Goal: Task Accomplishment & Management: Complete application form

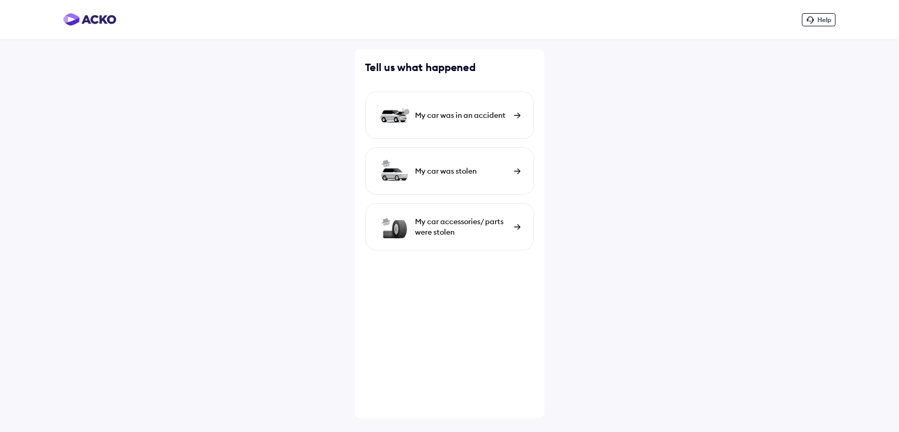
click at [499, 113] on div "My car was in an accident" at bounding box center [461, 115] width 93 height 11
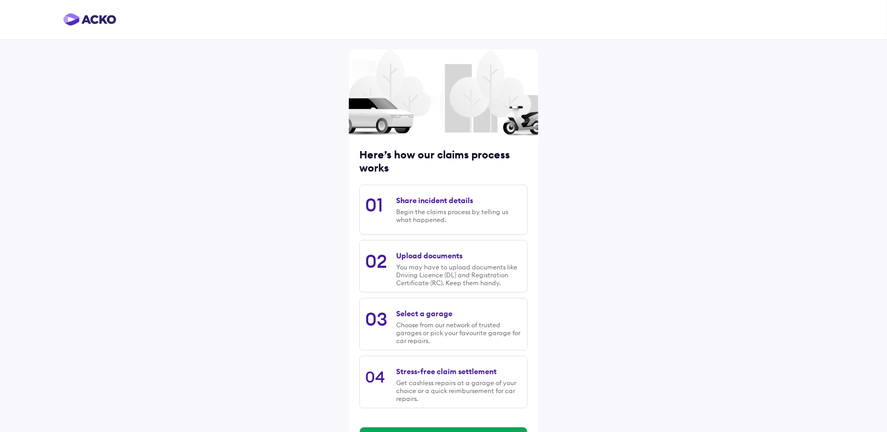
scroll to position [46, 0]
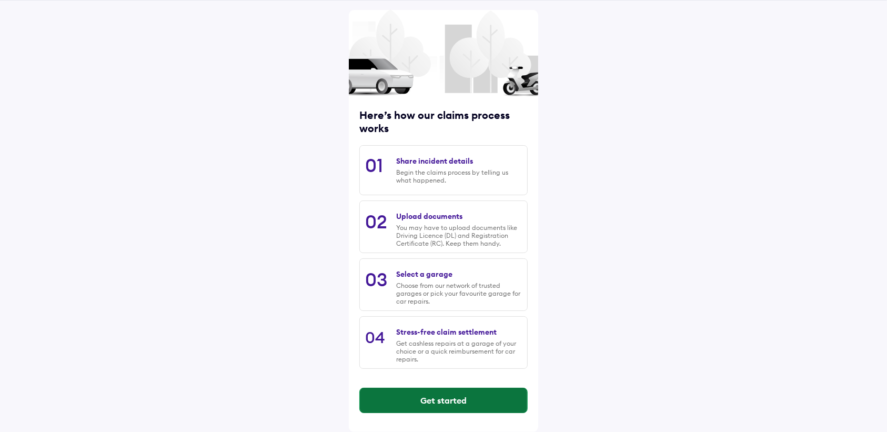
click at [463, 406] on button "Get started" at bounding box center [443, 400] width 167 height 25
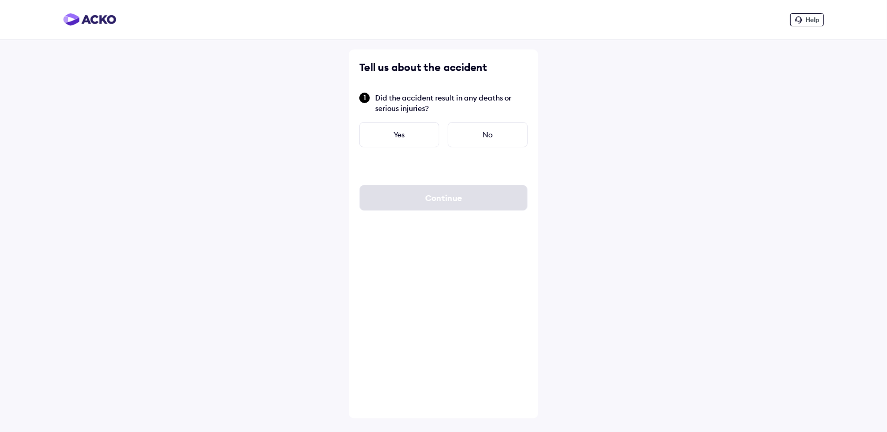
scroll to position [0, 0]
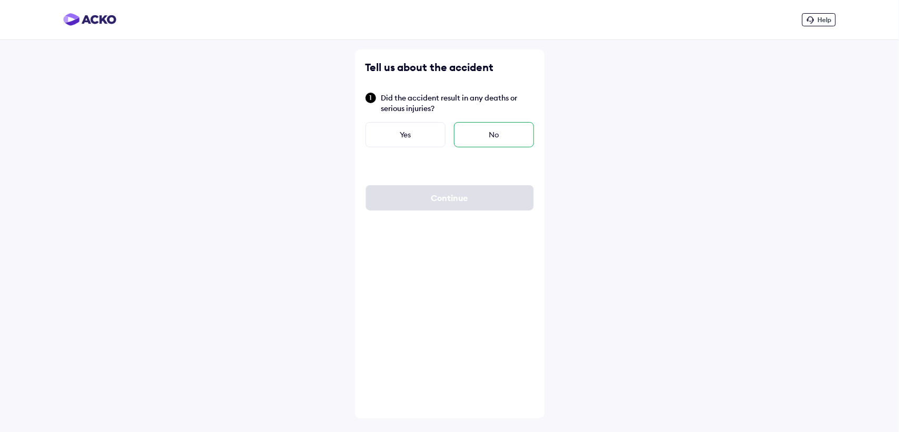
click at [490, 132] on div "No" at bounding box center [494, 134] width 80 height 25
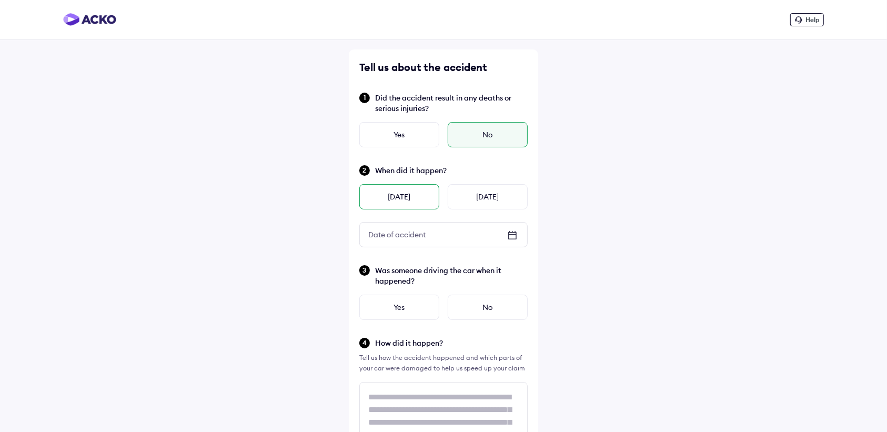
click at [415, 193] on div "[DATE]" at bounding box center [400, 196] width 80 height 25
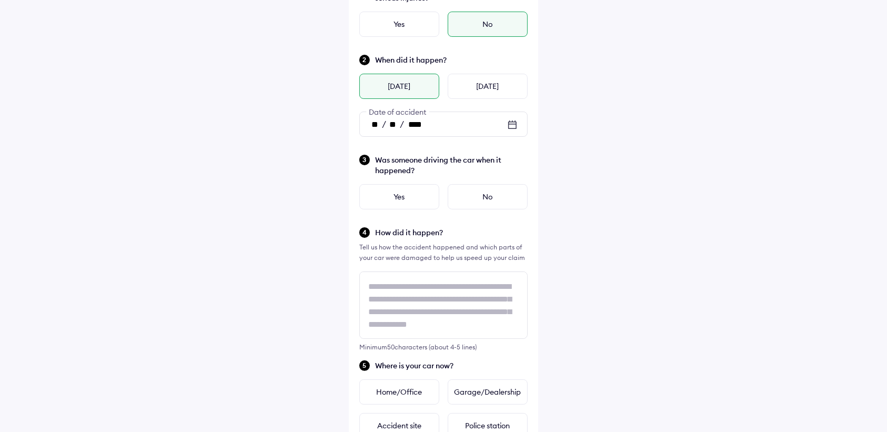
scroll to position [66, 0]
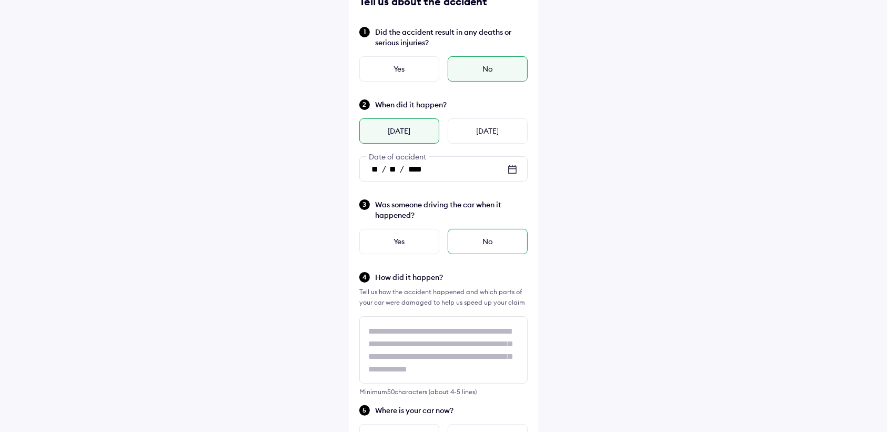
click at [477, 244] on div "No" at bounding box center [488, 241] width 80 height 25
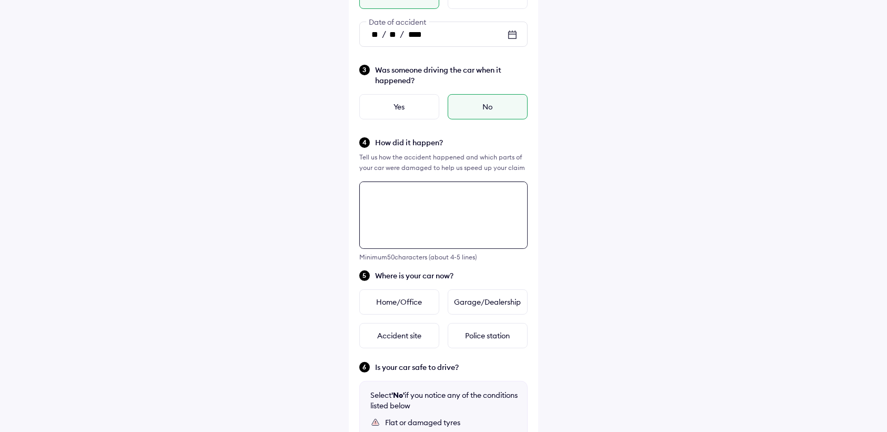
click at [408, 267] on div "Tell us about the accident Did the accident result in any deaths or serious inj…" at bounding box center [443, 249] width 189 height 801
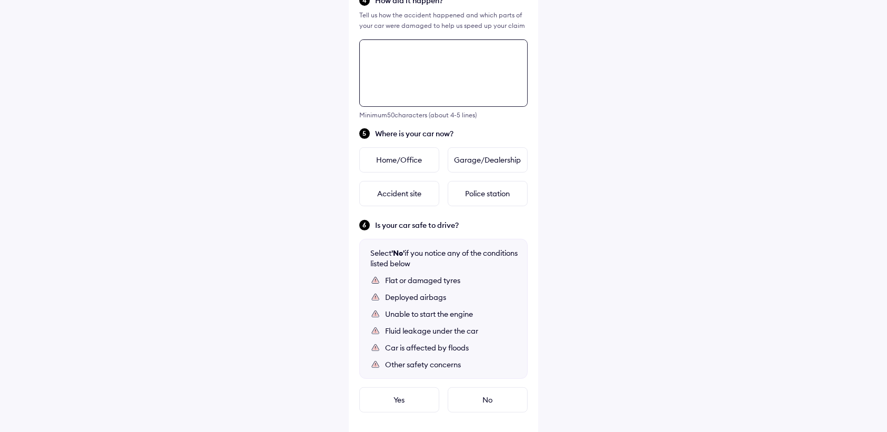
scroll to position [382, 0]
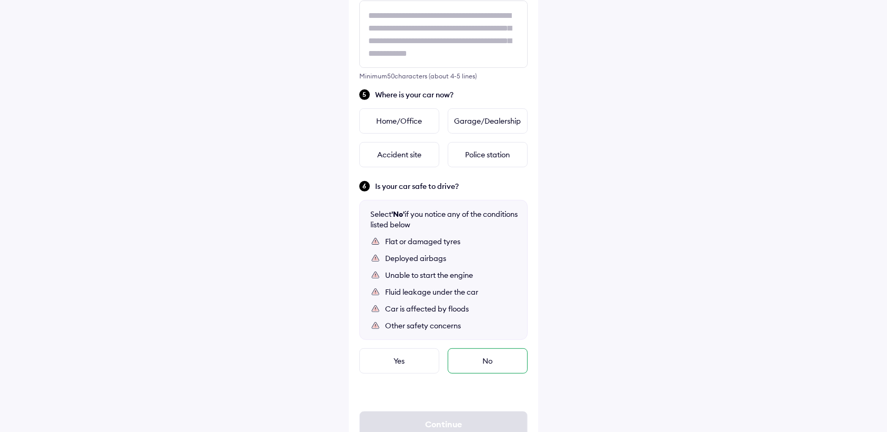
click at [491, 367] on div "No" at bounding box center [488, 360] width 80 height 25
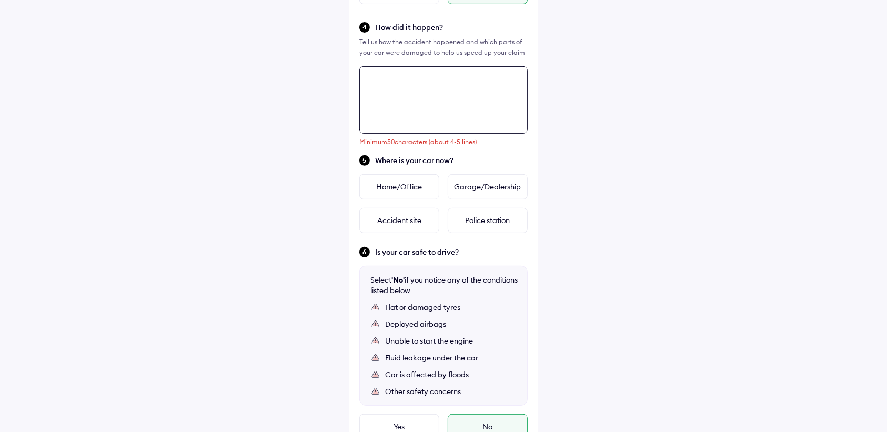
click at [409, 88] on textarea at bounding box center [444, 99] width 168 height 67
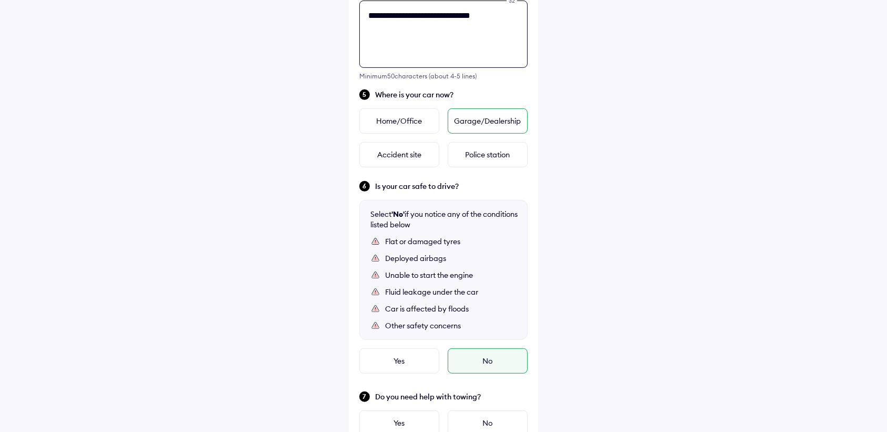
type textarea "**********"
click at [472, 125] on div "Garage/Dealership" at bounding box center [488, 120] width 80 height 25
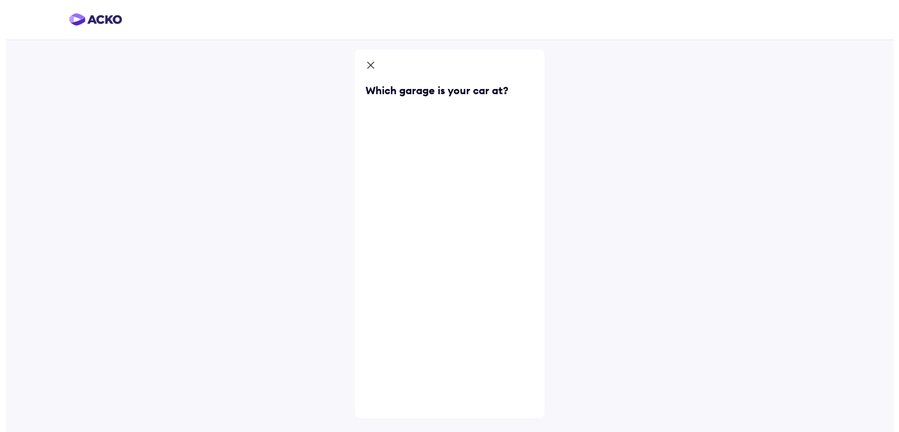
scroll to position [0, 0]
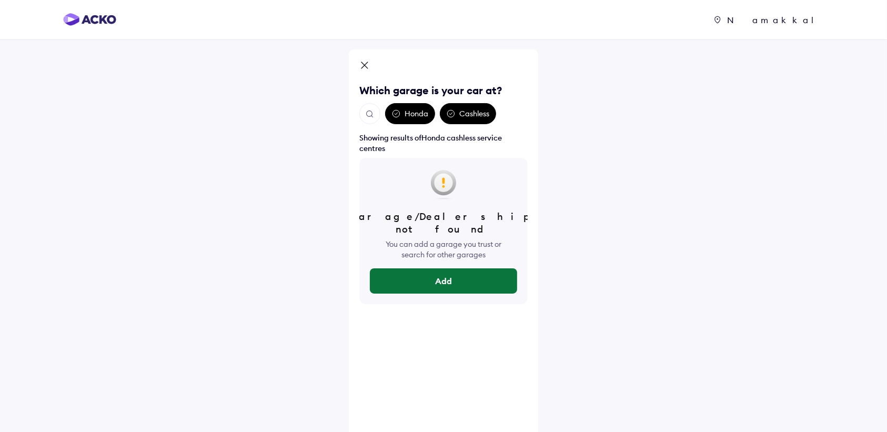
click at [456, 268] on button "Add" at bounding box center [443, 280] width 147 height 25
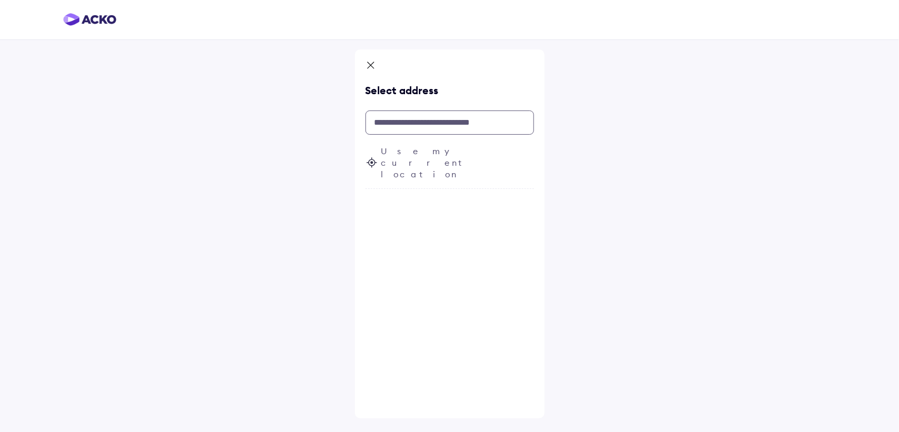
click at [408, 126] on input "text" at bounding box center [449, 123] width 168 height 24
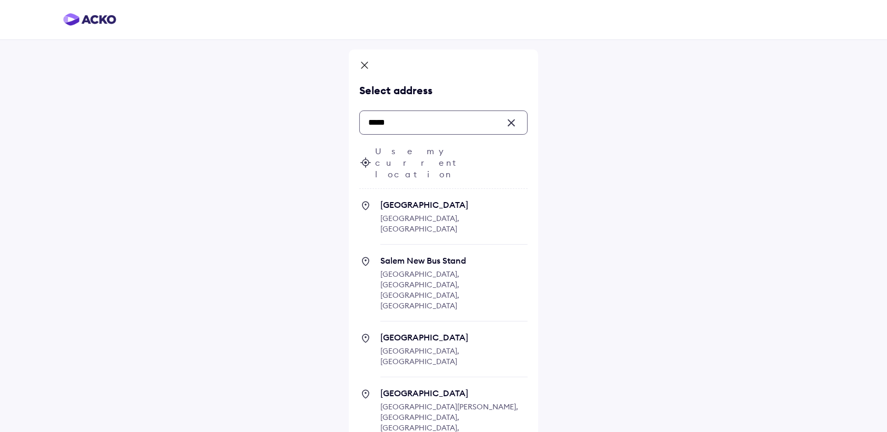
click at [411, 255] on span "Salem New Bus Stand" at bounding box center [454, 260] width 147 height 11
type input "*****"
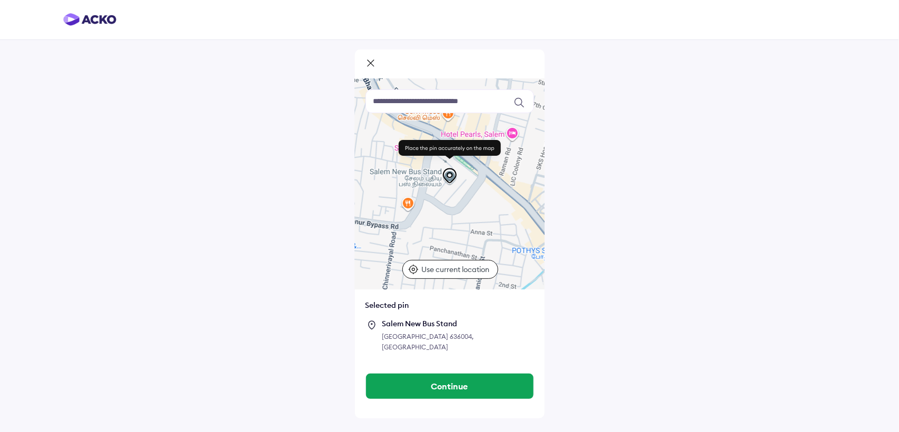
click at [478, 267] on p "Use current location" at bounding box center [456, 269] width 71 height 11
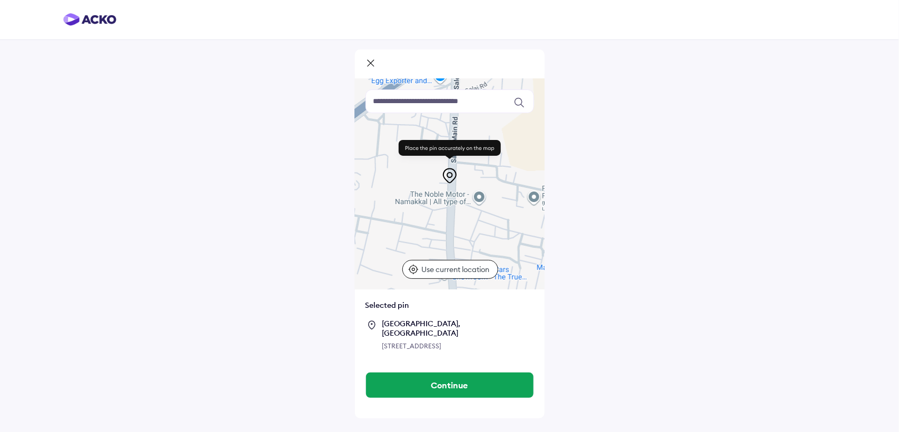
click at [372, 62] on icon at bounding box center [370, 64] width 11 height 13
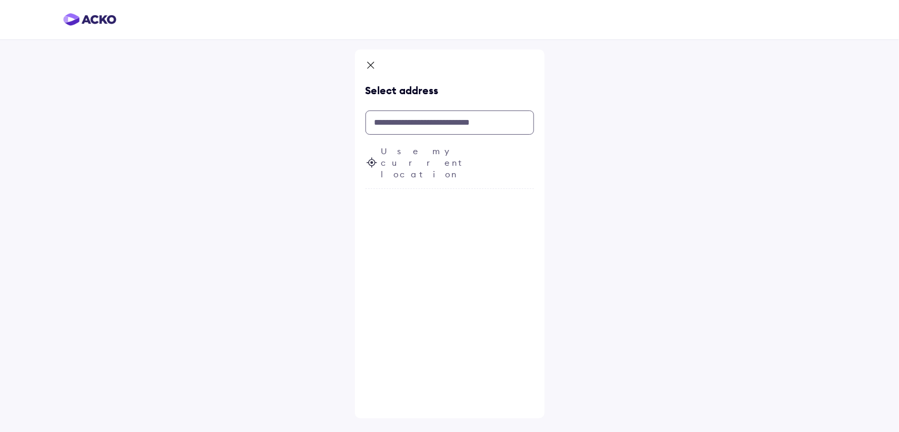
click at [400, 128] on input "text" at bounding box center [449, 123] width 168 height 24
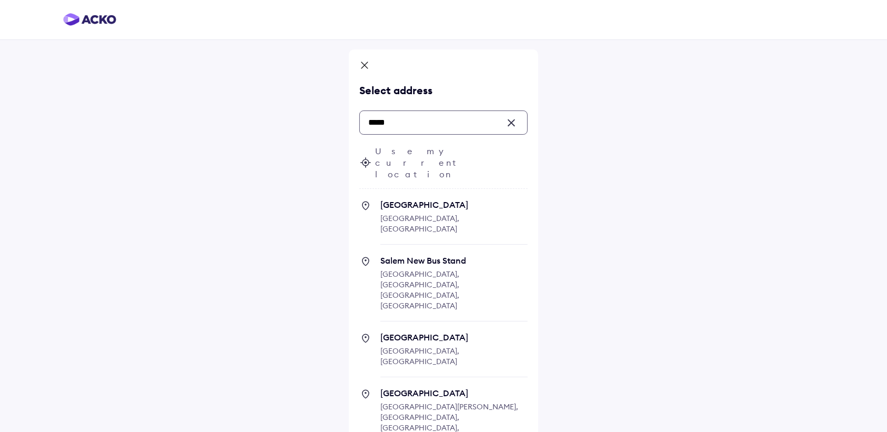
click at [406, 255] on span "Salem New Bus Stand" at bounding box center [454, 260] width 147 height 11
type input "*****"
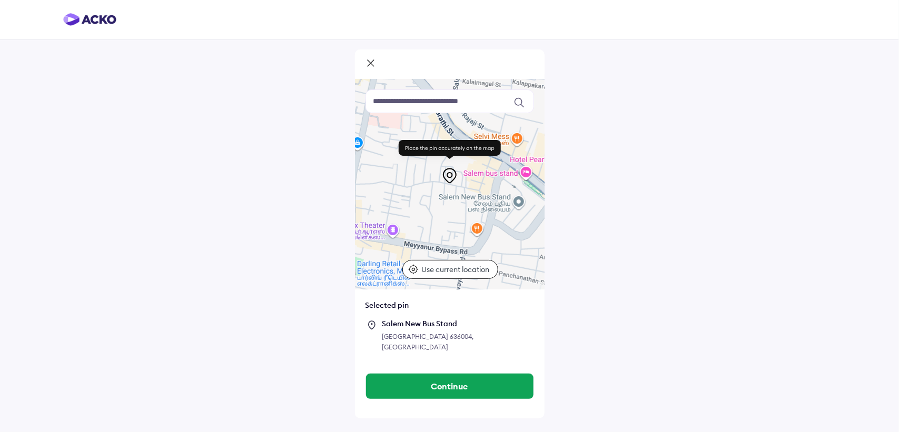
drag, startPoint x: 475, startPoint y: 208, endPoint x: 546, endPoint y: 228, distance: 74.2
click at [547, 228] on div "Keyboard shortcuts Map Data Map data ©2025 Map data ©2025 100 m Click to toggle…" at bounding box center [449, 216] width 899 height 432
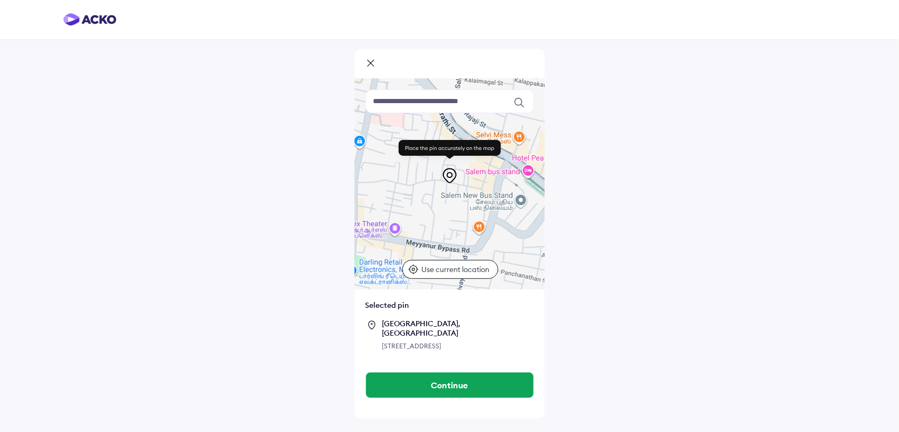
drag, startPoint x: 425, startPoint y: 218, endPoint x: 506, endPoint y: 174, distance: 92.6
click at [506, 174] on div at bounding box center [449, 184] width 189 height 211
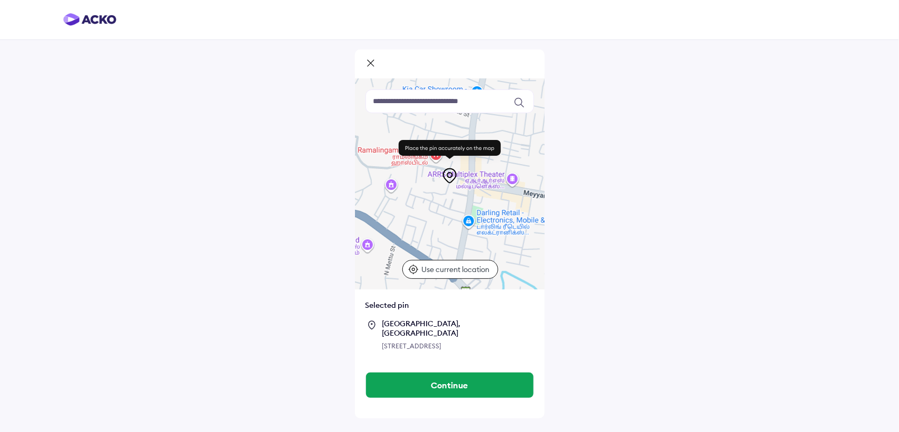
drag, startPoint x: 440, startPoint y: 200, endPoint x: 556, endPoint y: 149, distance: 127.5
click at [557, 149] on div "Keyboard shortcuts Map Data Map data ©2025 Map data ©2025 100 m Click to toggle…" at bounding box center [449, 216] width 899 height 432
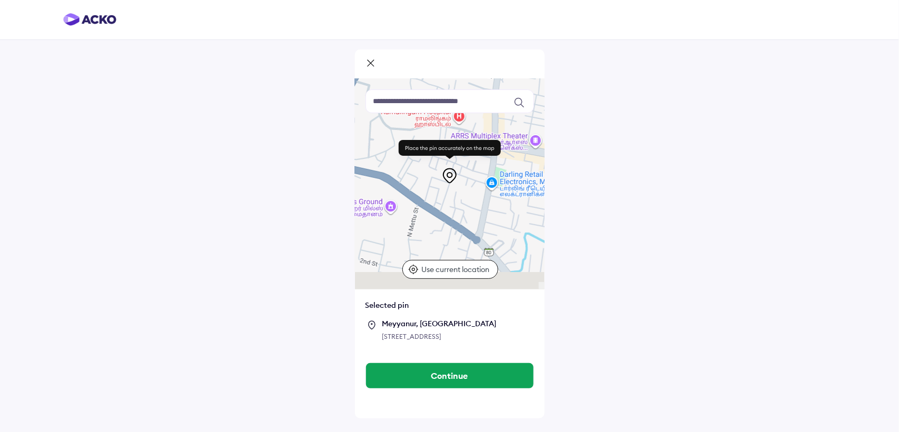
drag, startPoint x: 483, startPoint y: 187, endPoint x: 508, endPoint y: 144, distance: 50.5
click at [508, 144] on div at bounding box center [449, 184] width 189 height 211
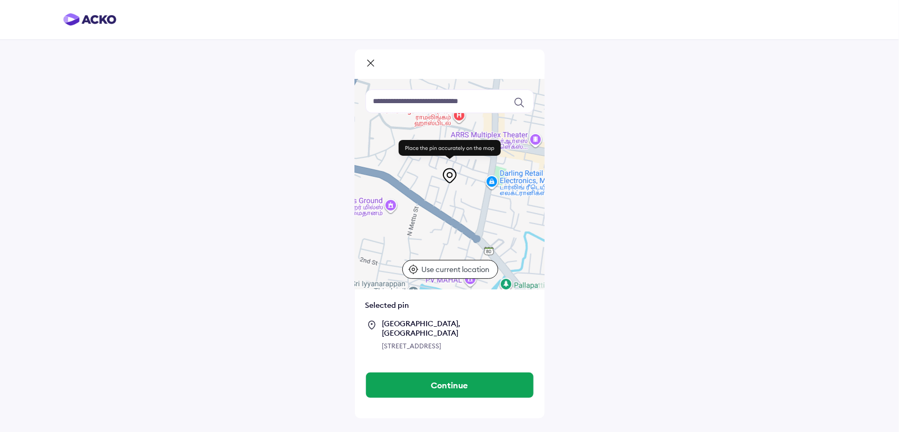
click at [456, 101] on input at bounding box center [449, 101] width 168 height 24
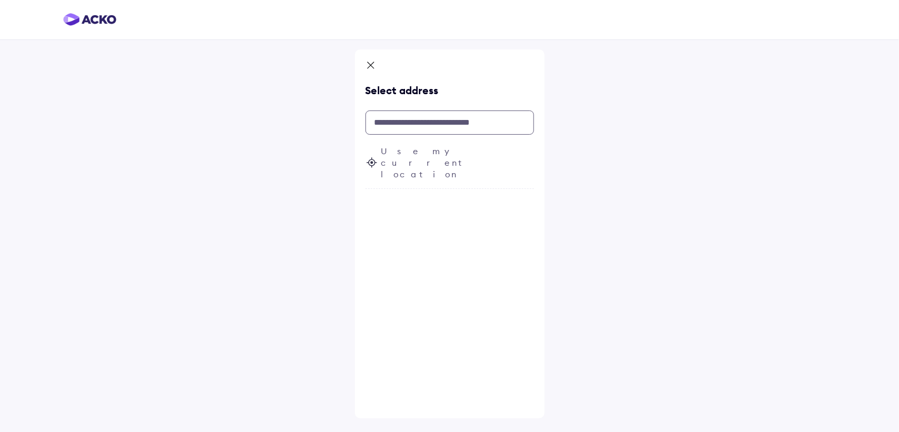
click at [483, 121] on input "text" at bounding box center [449, 123] width 168 height 24
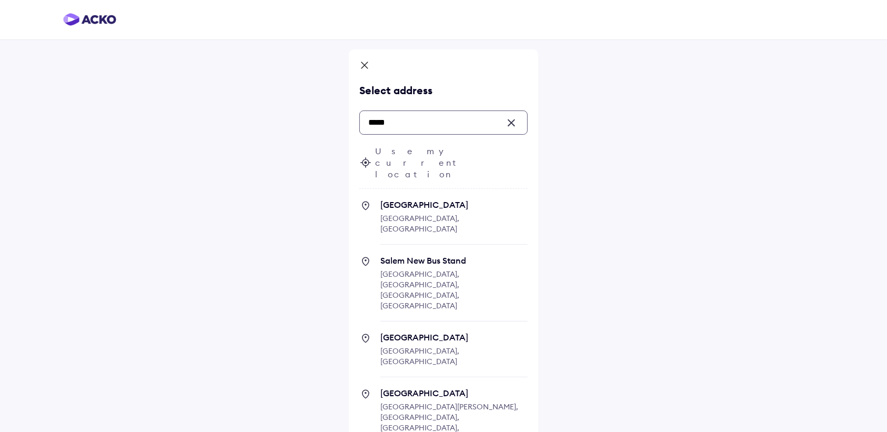
click at [432, 270] on span "Angammal Colony, Salem, Tamil Nadu, India" at bounding box center [420, 290] width 79 height 41
type input "*****"
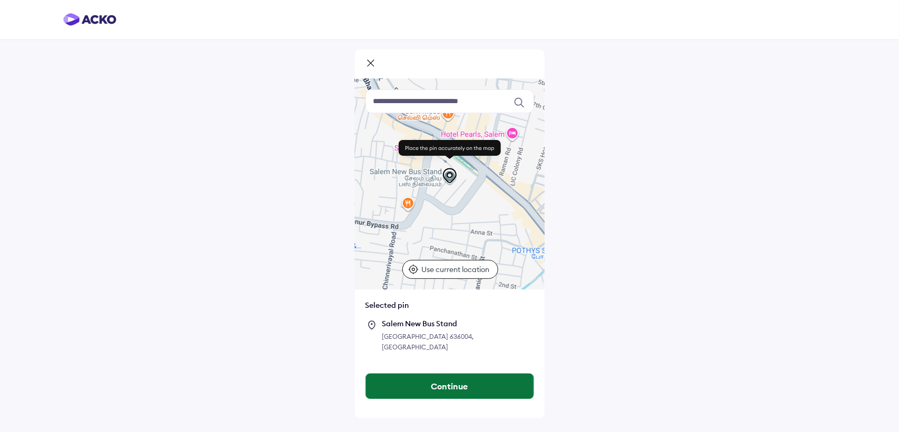
click at [433, 387] on button "Continue" at bounding box center [449, 386] width 167 height 25
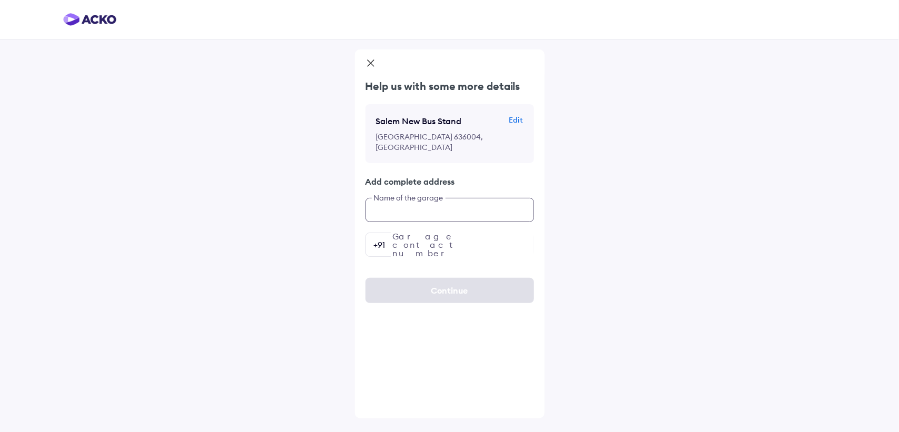
click at [430, 211] on input "text" at bounding box center [449, 210] width 168 height 24
type input "**********"
click at [447, 248] on input "number" at bounding box center [449, 245] width 168 height 24
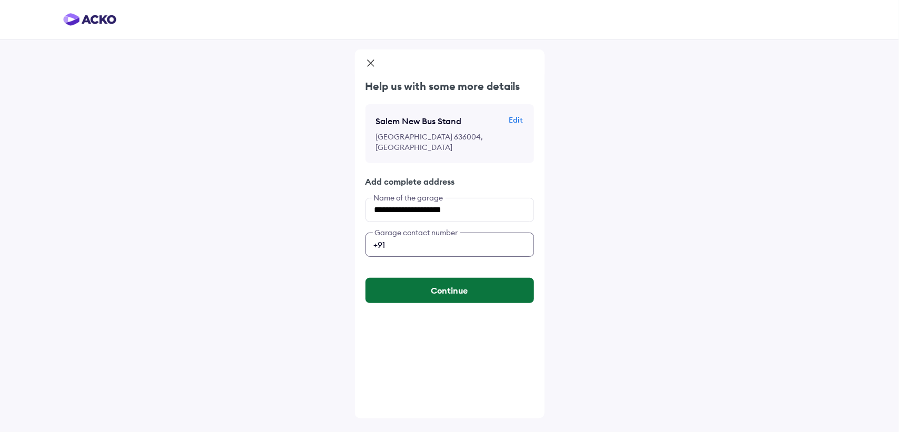
type input "**********"
click at [445, 295] on button "Continue" at bounding box center [449, 290] width 168 height 25
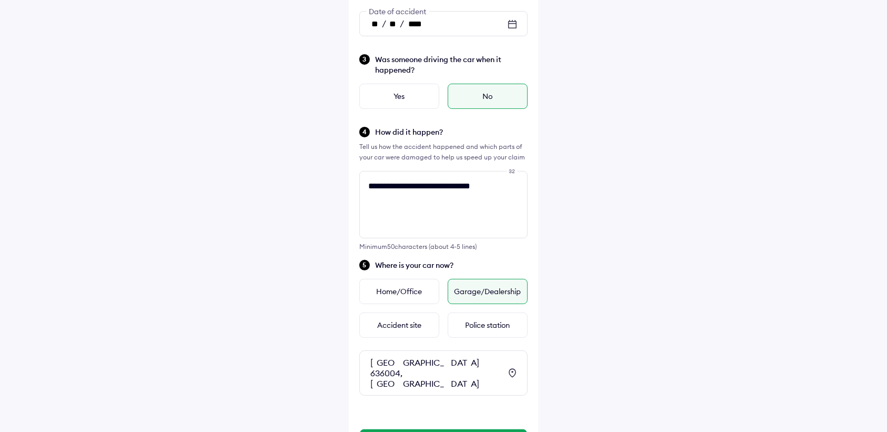
scroll to position [255, 0]
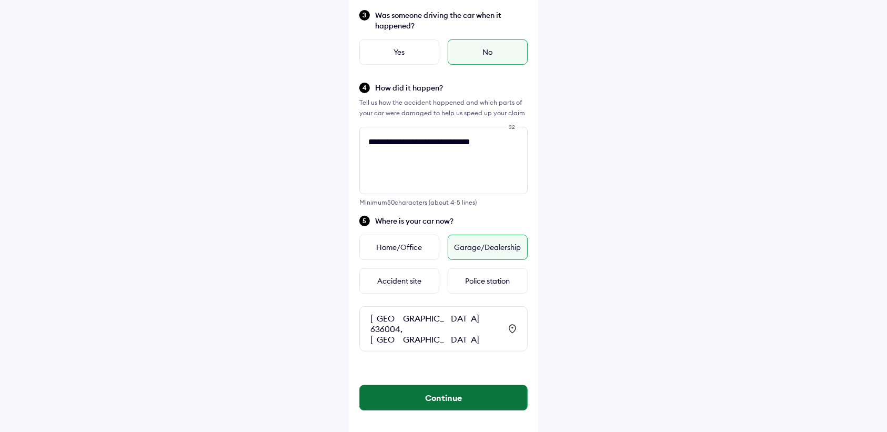
click at [460, 385] on button "Continue" at bounding box center [443, 397] width 167 height 25
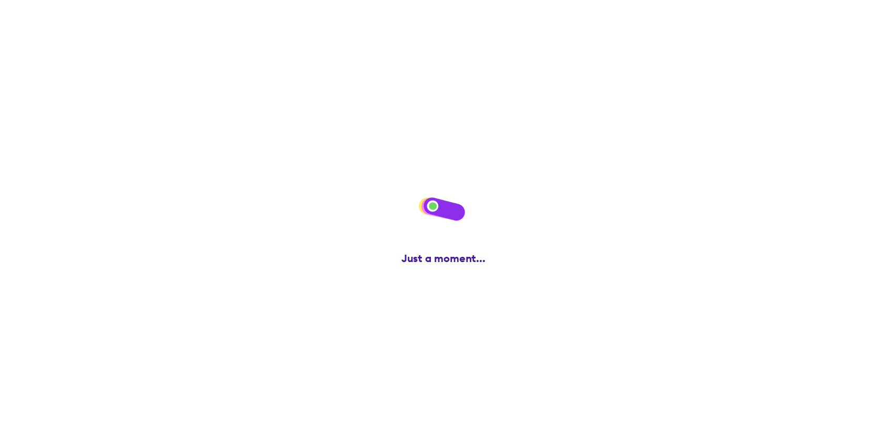
scroll to position [0, 0]
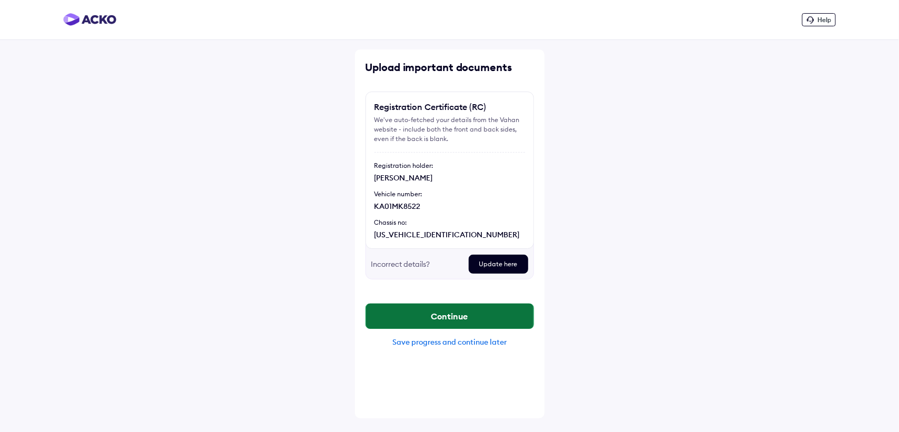
click at [469, 314] on button "Continue" at bounding box center [449, 316] width 167 height 25
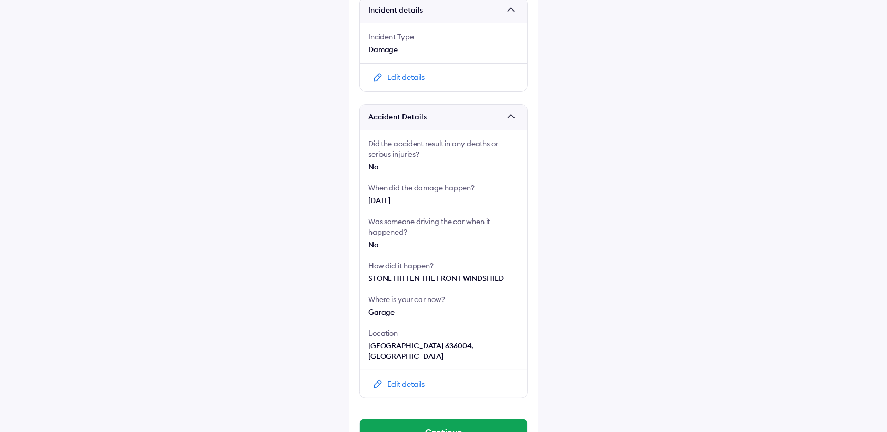
scroll to position [141, 0]
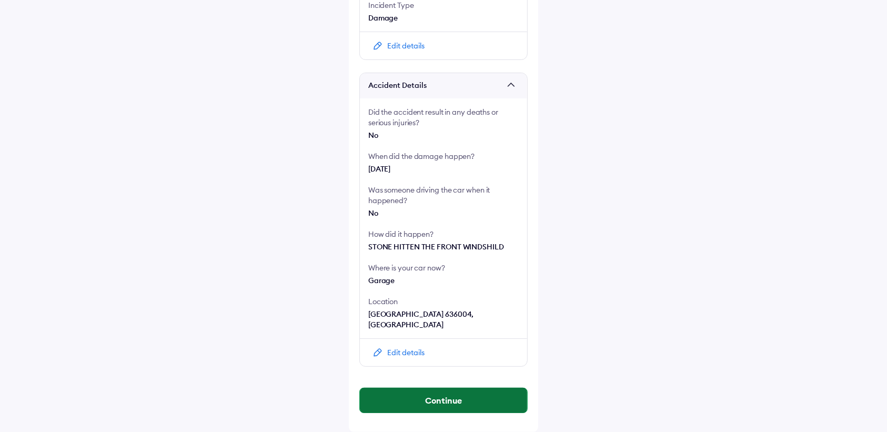
click at [449, 407] on button "Continue" at bounding box center [443, 400] width 167 height 25
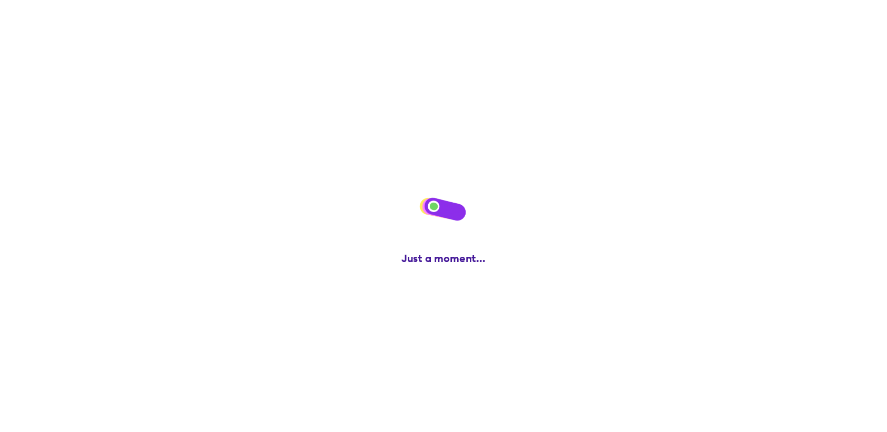
scroll to position [0, 0]
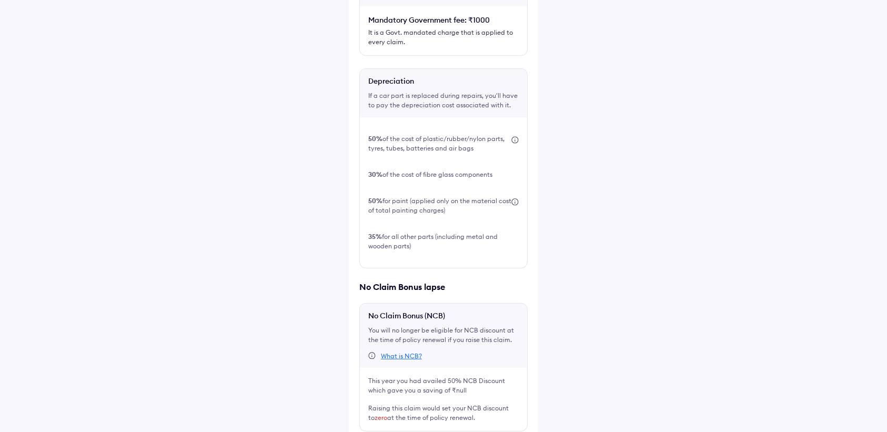
scroll to position [309, 0]
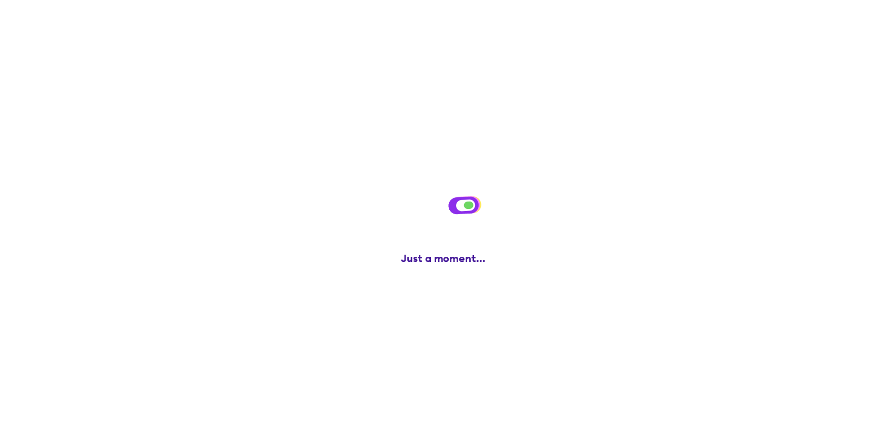
scroll to position [0, 0]
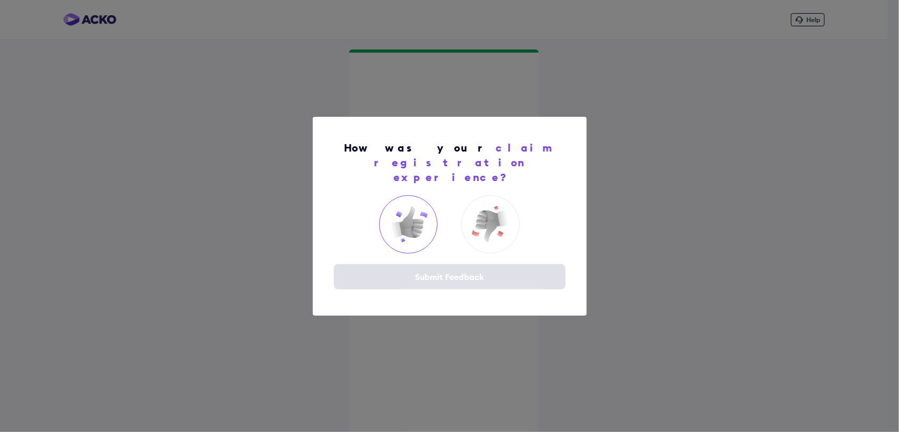
click at [411, 217] on img at bounding box center [408, 224] width 42 height 42
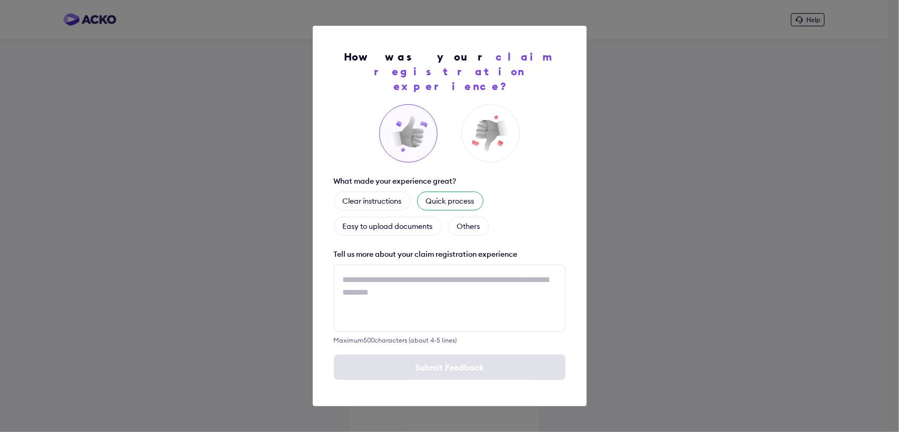
click at [456, 196] on div "Quick process" at bounding box center [450, 201] width 66 height 19
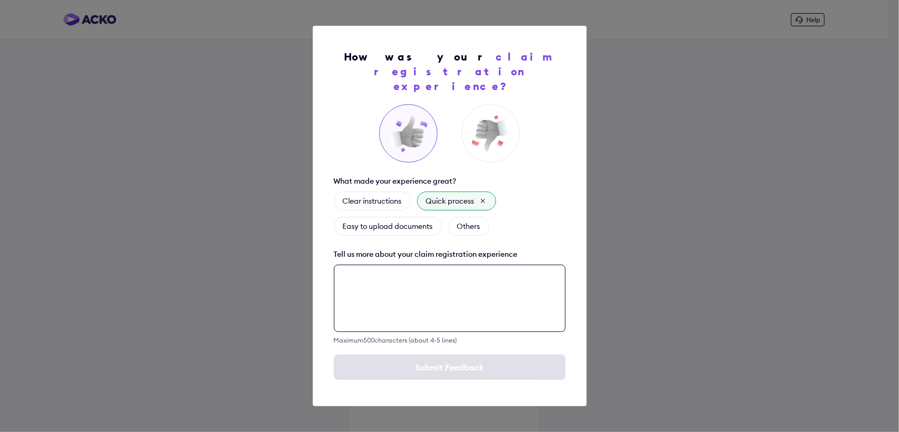
click at [417, 276] on textarea at bounding box center [450, 298] width 232 height 67
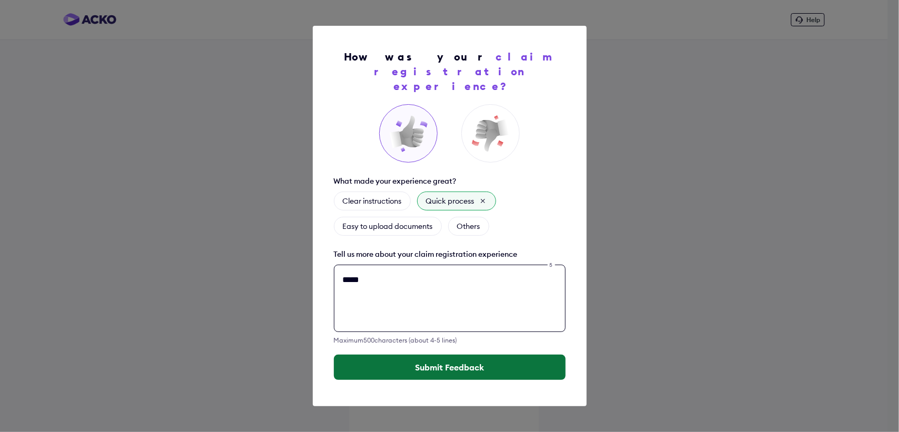
type textarea "*****"
click at [431, 361] on button "Submit Feedback" at bounding box center [450, 367] width 232 height 25
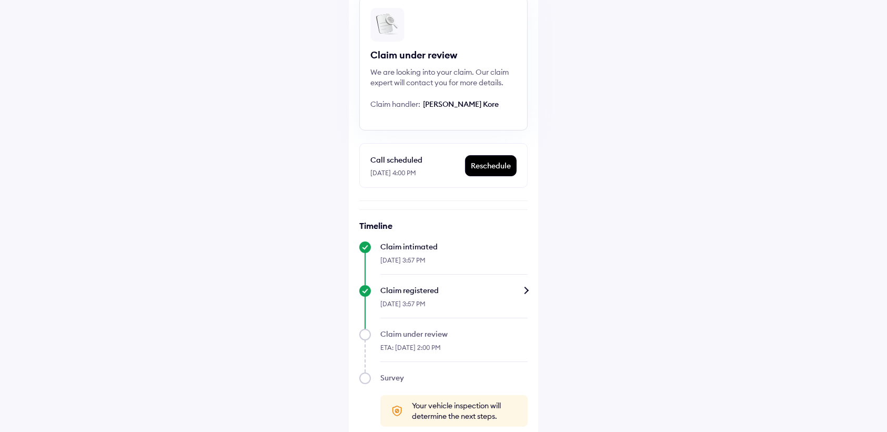
scroll to position [106, 0]
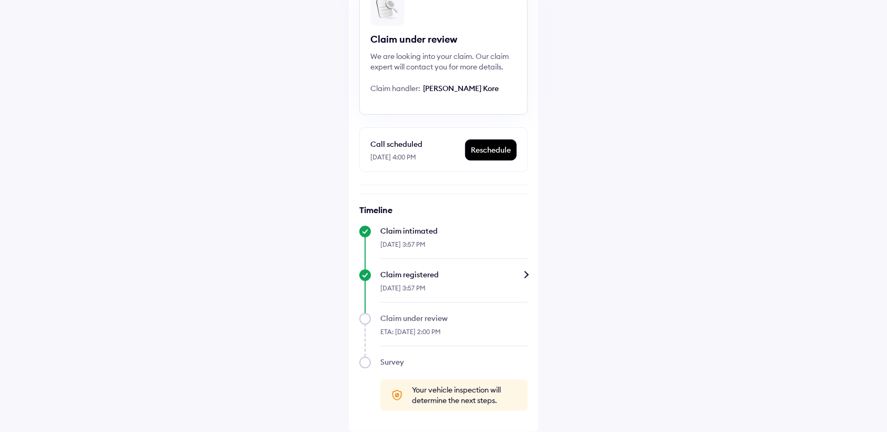
click at [517, 274] on div "Claim registered" at bounding box center [454, 275] width 147 height 11
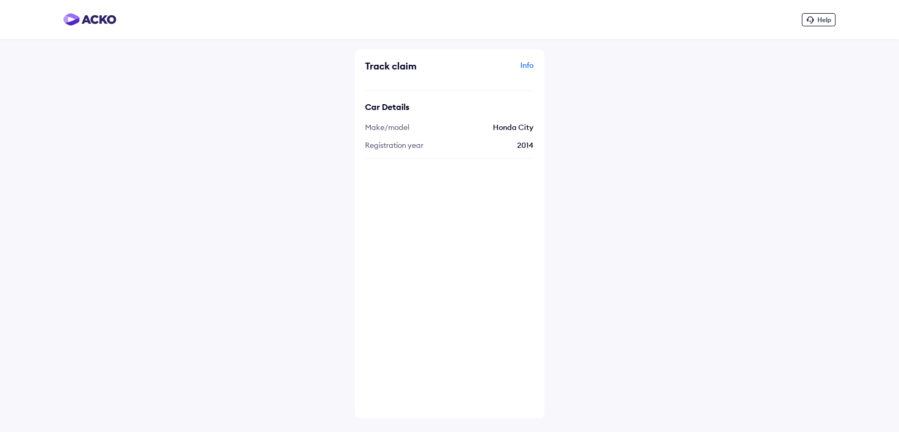
click at [523, 67] on div "Info" at bounding box center [493, 70] width 82 height 20
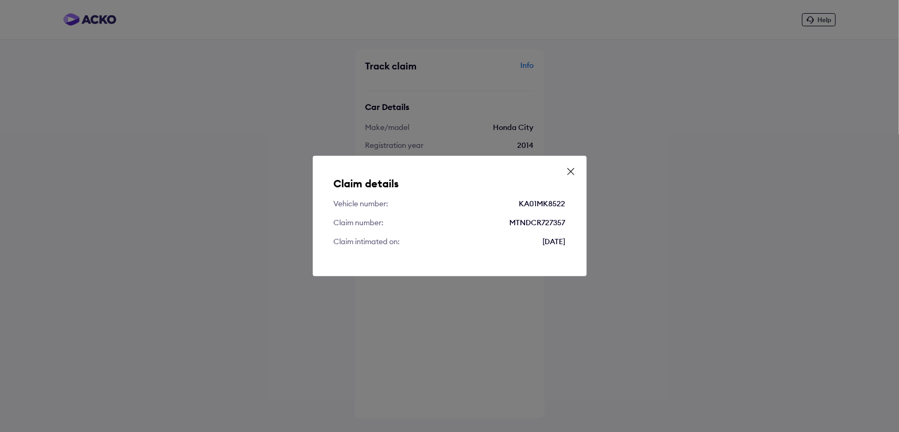
click at [572, 171] on icon at bounding box center [570, 171] width 11 height 11
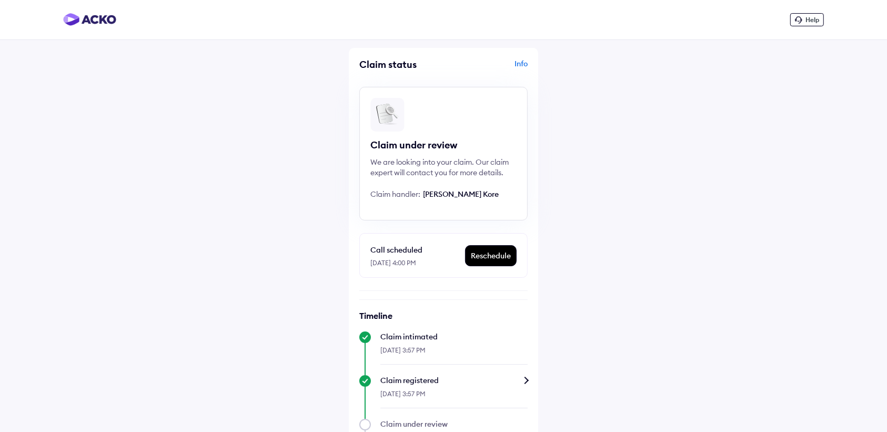
click at [520, 64] on div "Info" at bounding box center [487, 68] width 82 height 20
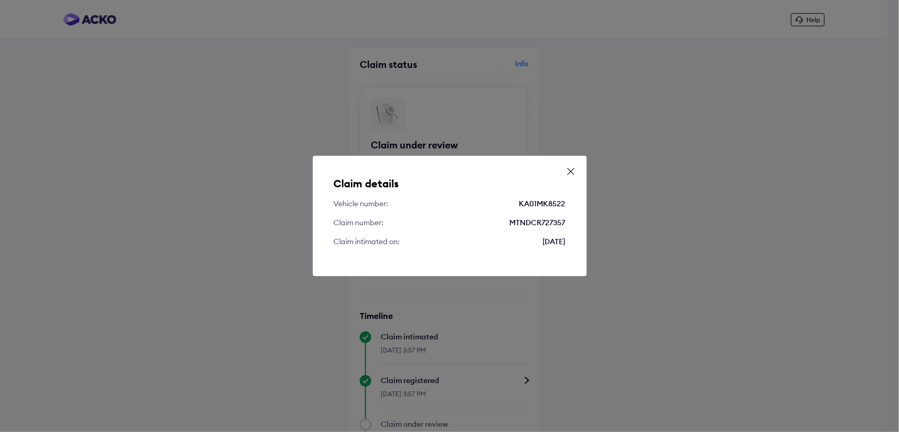
click at [573, 172] on icon at bounding box center [570, 171] width 11 height 11
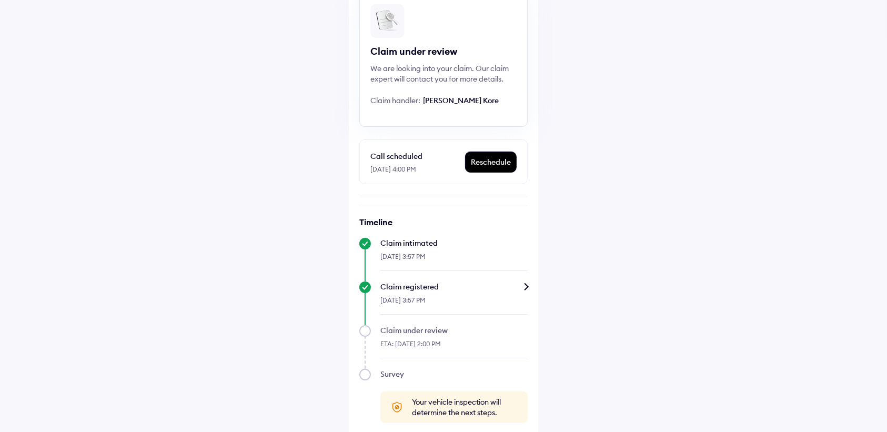
scroll to position [106, 0]
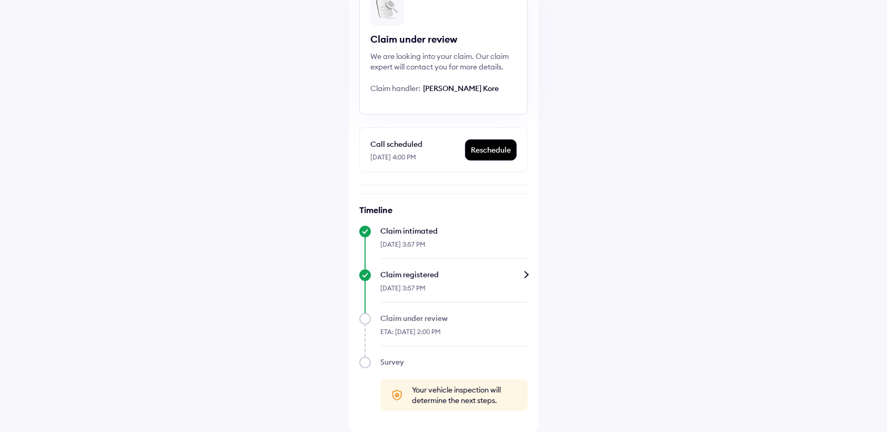
click at [477, 275] on div "Claim registered" at bounding box center [454, 275] width 147 height 11
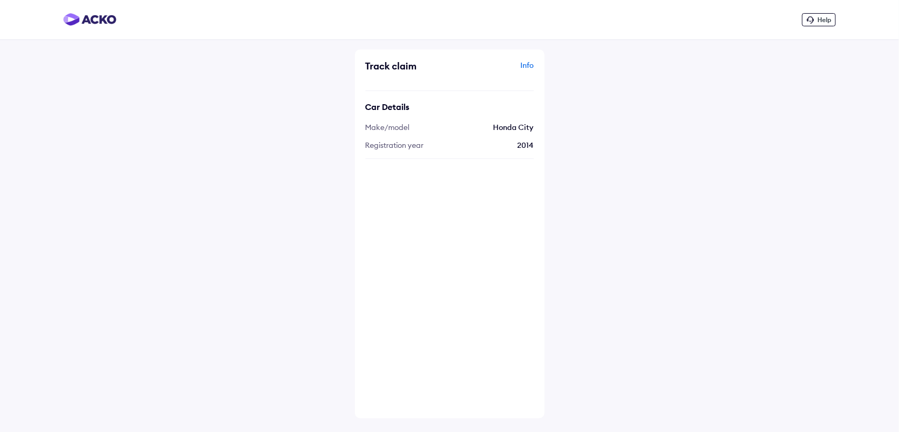
click at [530, 63] on div "Info" at bounding box center [493, 70] width 82 height 20
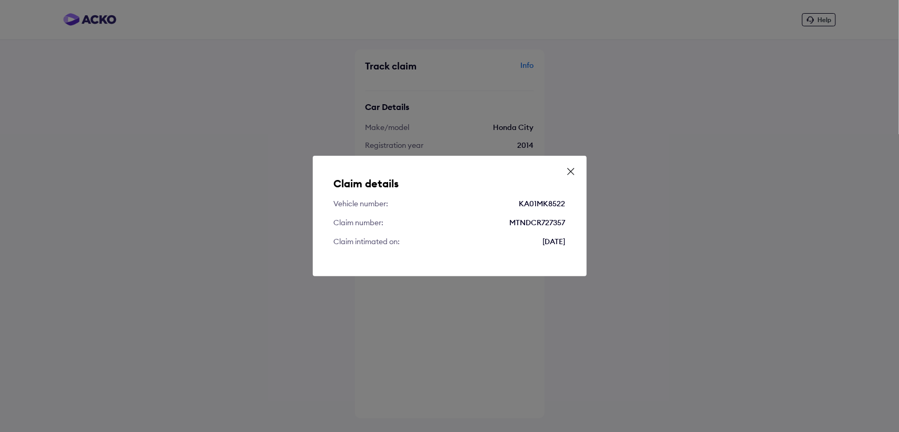
click at [569, 175] on icon at bounding box center [570, 171] width 11 height 11
